Goal: Task Accomplishment & Management: Manage account settings

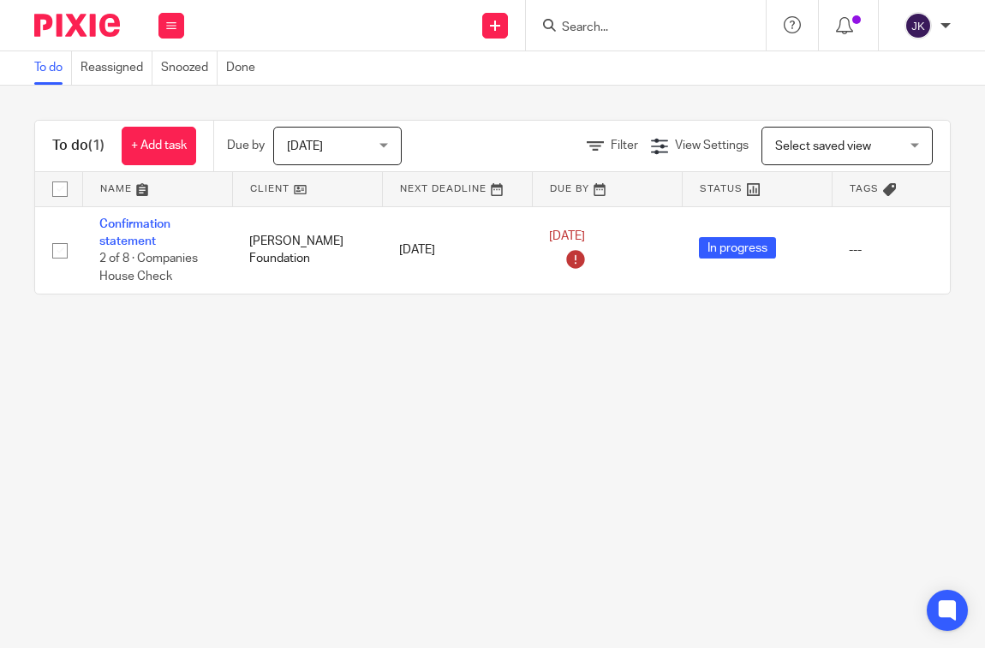
click at [944, 27] on div at bounding box center [945, 26] width 10 height 10
click at [921, 119] on li "Logout" at bounding box center [884, 119] width 113 height 25
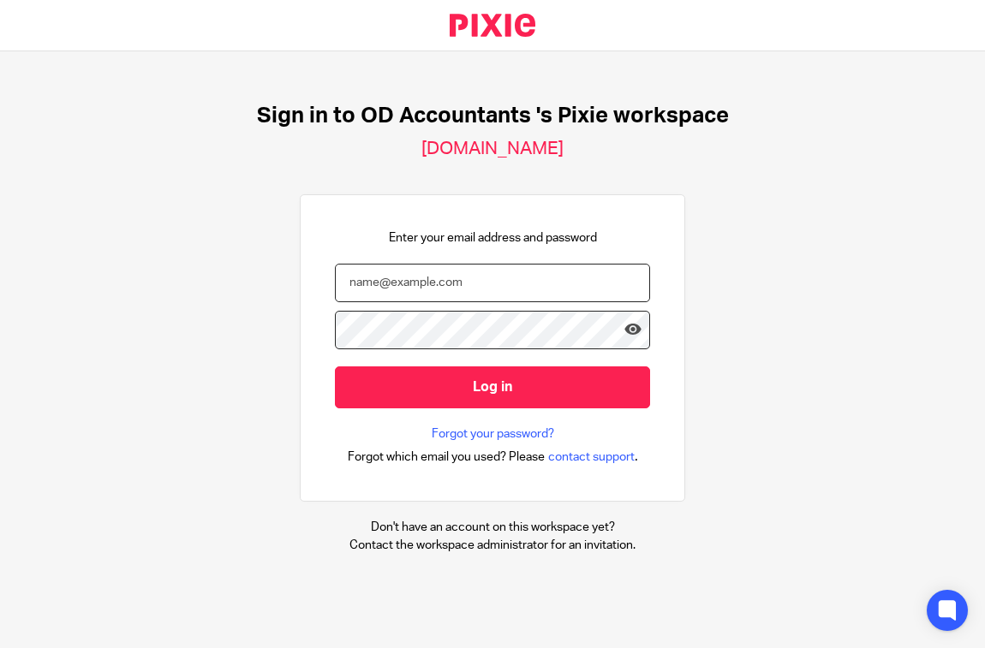
click at [562, 293] on input "email" at bounding box center [492, 283] width 315 height 39
click at [868, 59] on div "Sign in to OD Accountants 's Pixie workspace oda.usepixie.net Enter your email …" at bounding box center [492, 328] width 985 height 554
click at [470, 276] on input "email" at bounding box center [492, 283] width 315 height 39
type input "johannekassardjian@probusinessuk.com"
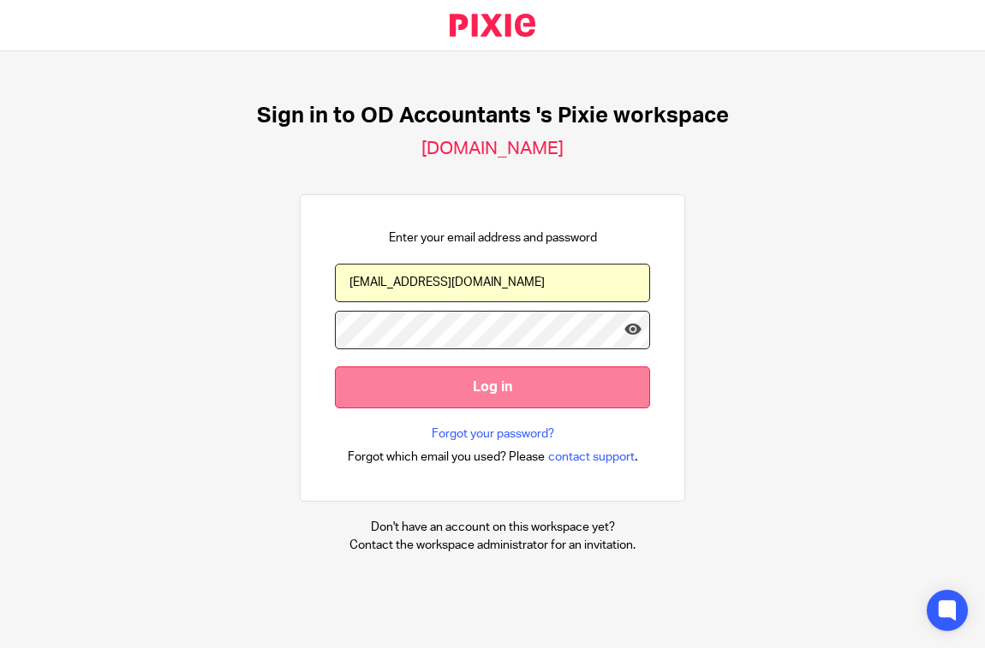
click at [429, 401] on input "Log in" at bounding box center [492, 388] width 315 height 42
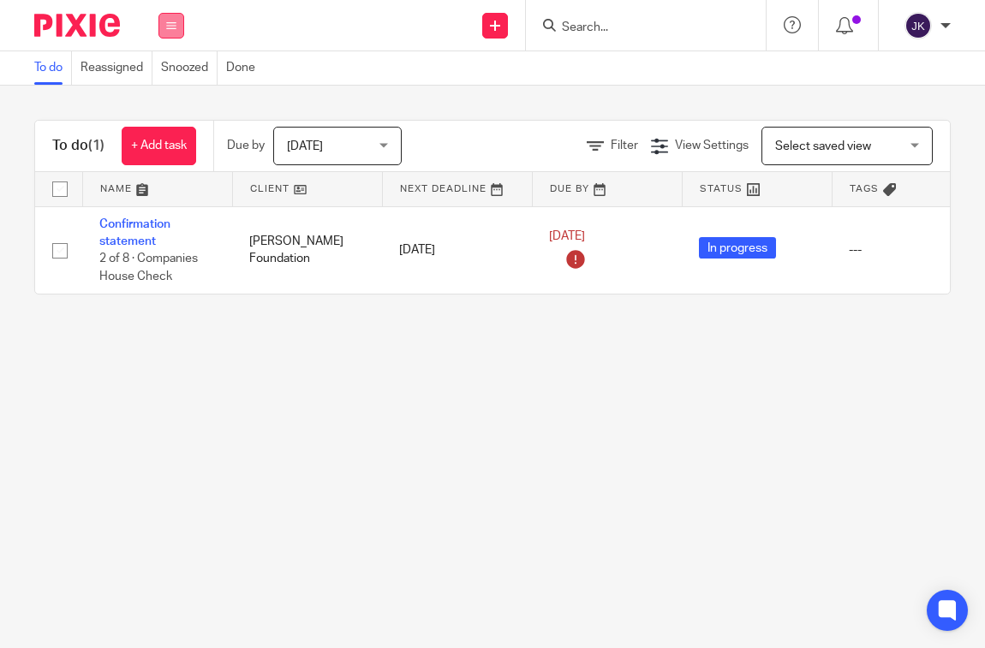
click at [165, 25] on button at bounding box center [171, 26] width 26 height 26
click at [940, 25] on div "[PERSON_NAME]" at bounding box center [923, 25] width 55 height 27
click at [880, 113] on span "Logout" at bounding box center [871, 119] width 39 height 12
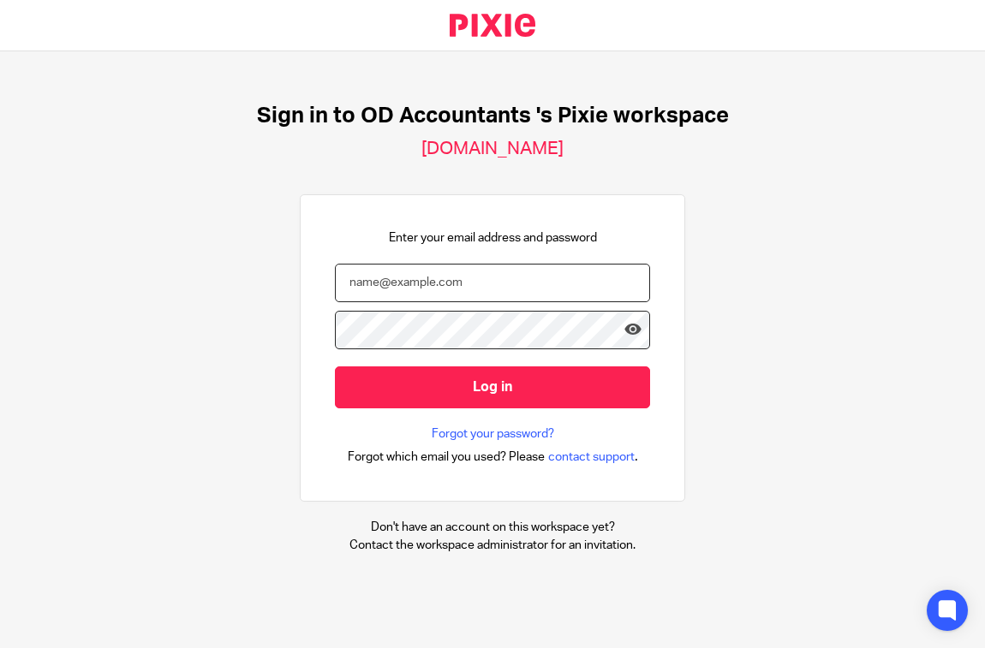
click at [467, 280] on input "email" at bounding box center [492, 283] width 315 height 39
type input "johanne@odaccountants.co.uk"
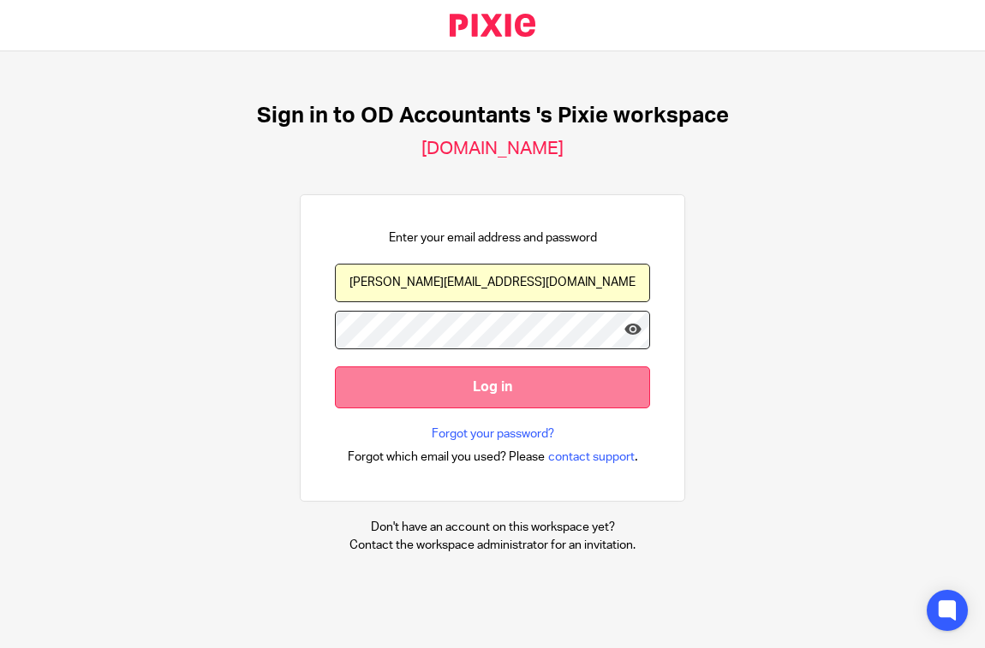
click at [453, 397] on input "Log in" at bounding box center [492, 388] width 315 height 42
